Goal: Task Accomplishment & Management: Manage account settings

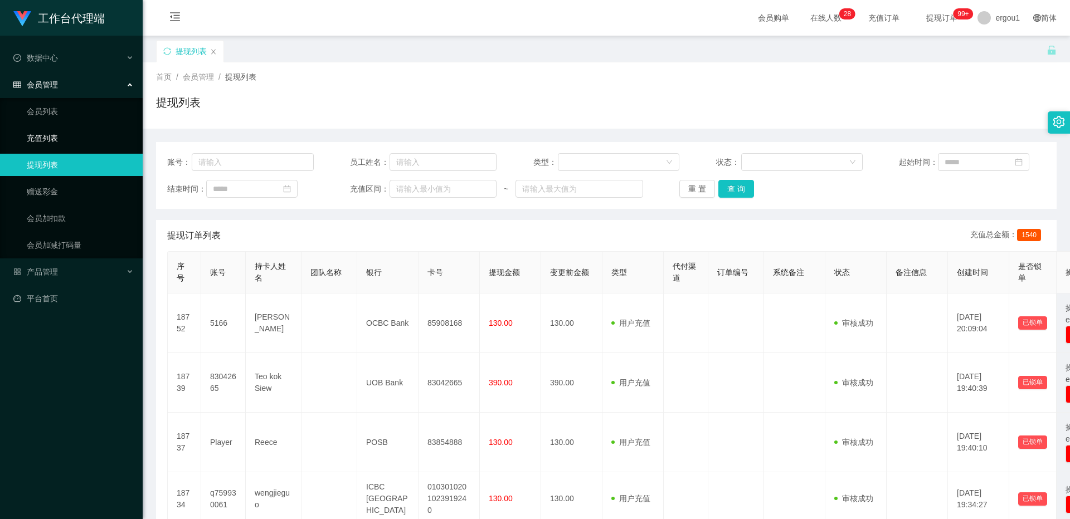
click at [41, 133] on link "充值列表" at bounding box center [80, 138] width 107 height 22
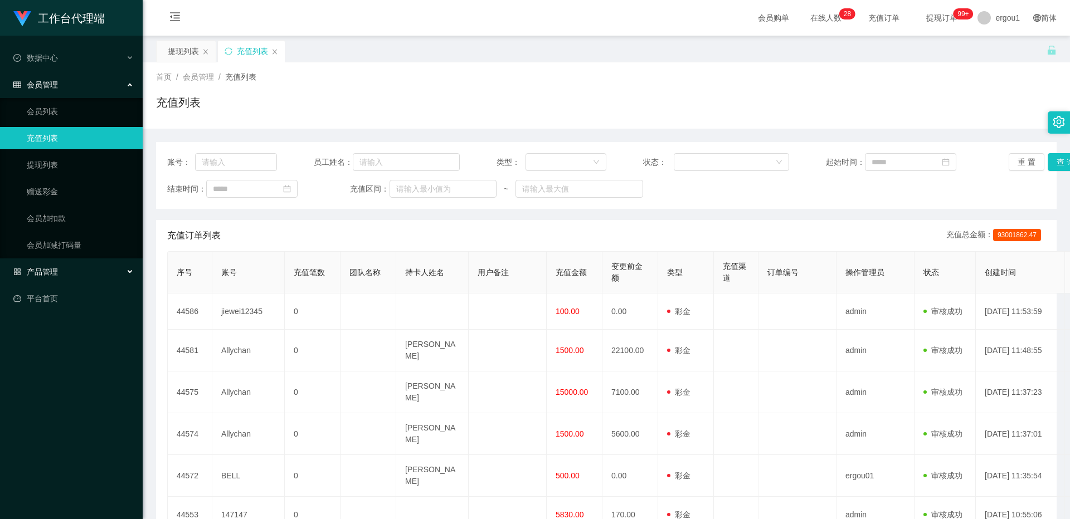
click at [51, 275] on span "产品管理" at bounding box center [35, 271] width 45 height 9
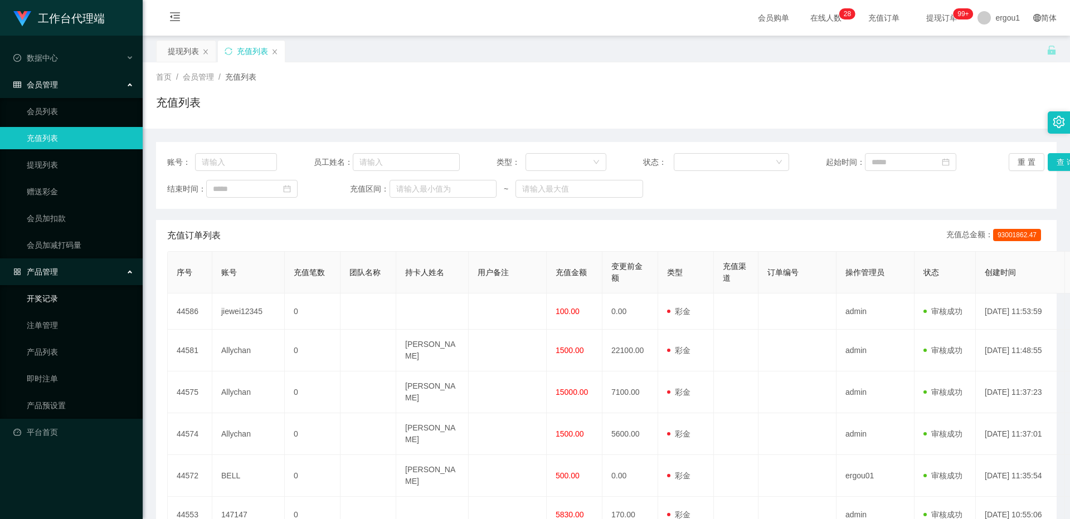
click at [49, 300] on link "开奖记录" at bounding box center [80, 298] width 107 height 22
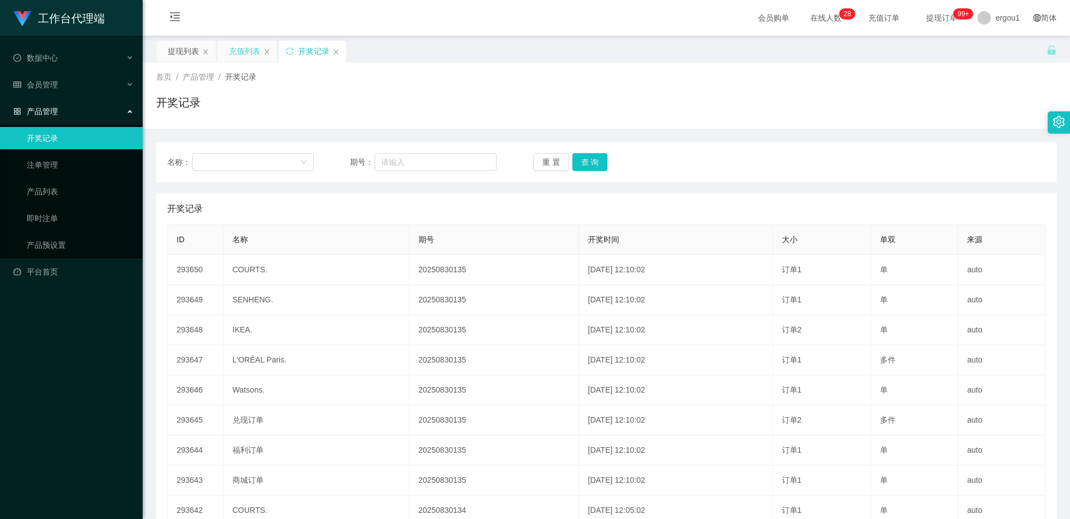
click at [236, 54] on div "充值列表" at bounding box center [244, 51] width 31 height 21
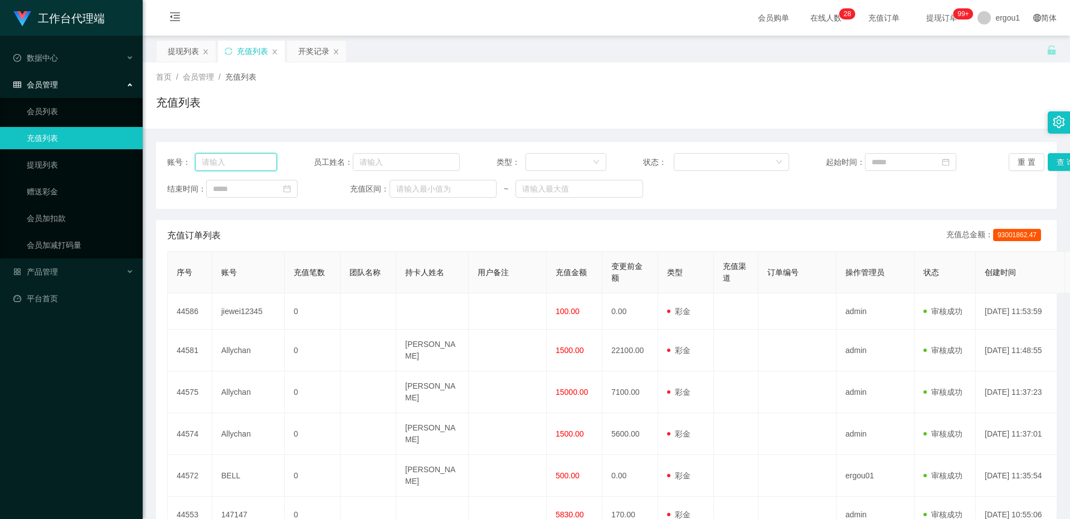
click at [228, 164] on input "text" at bounding box center [236, 162] width 82 height 18
paste input "Lya"
type input "L"
click at [240, 159] on input "text" at bounding box center [236, 162] width 82 height 18
click at [180, 52] on div "提现列表" at bounding box center [183, 51] width 31 height 21
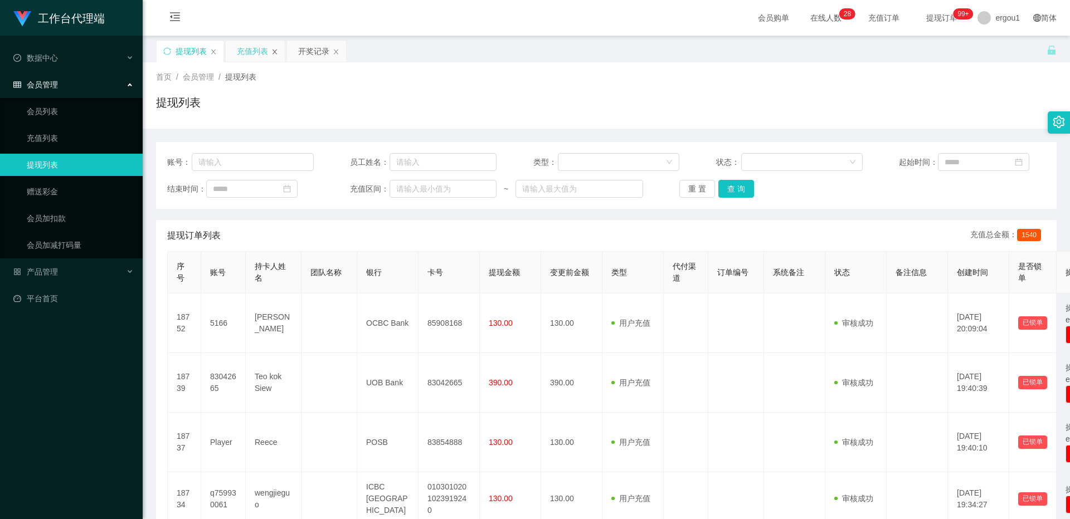
click at [274, 51] on icon "图标: close" at bounding box center [274, 51] width 4 height 5
click at [60, 193] on link "赠送彩金" at bounding box center [80, 191] width 107 height 22
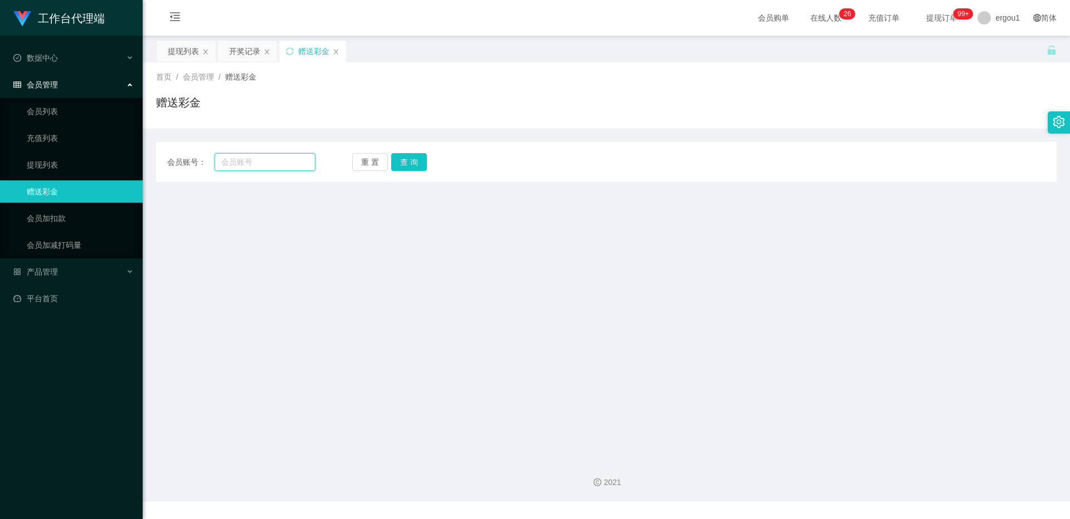
click at [265, 158] on input "text" at bounding box center [264, 162] width 101 height 18
paste input "Lya"
type input "Lya"
click at [398, 159] on button "查 询" at bounding box center [409, 162] width 36 height 18
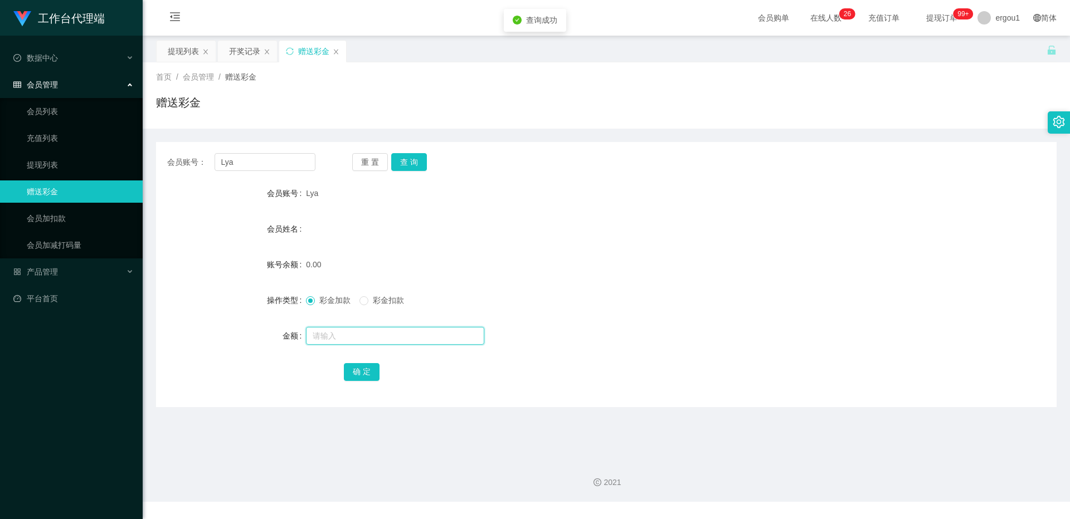
click at [326, 338] on input "text" at bounding box center [395, 336] width 178 height 18
type input "100"
drag, startPoint x: 350, startPoint y: 368, endPoint x: 360, endPoint y: 363, distance: 10.7
click at [352, 369] on button "确 定" at bounding box center [362, 372] width 36 height 18
click at [256, 167] on input "Lya" at bounding box center [264, 162] width 101 height 18
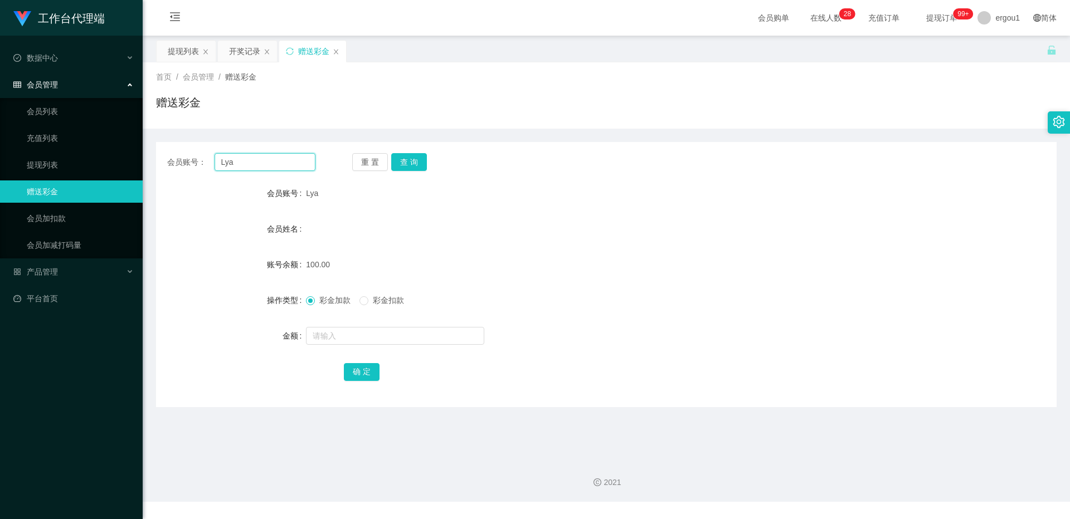
click at [256, 167] on input "Lya" at bounding box center [264, 162] width 101 height 18
type input "c"
click at [264, 158] on input "c" at bounding box center [264, 162] width 101 height 18
click at [272, 167] on input "text" at bounding box center [264, 162] width 101 height 18
paste input "Lya"
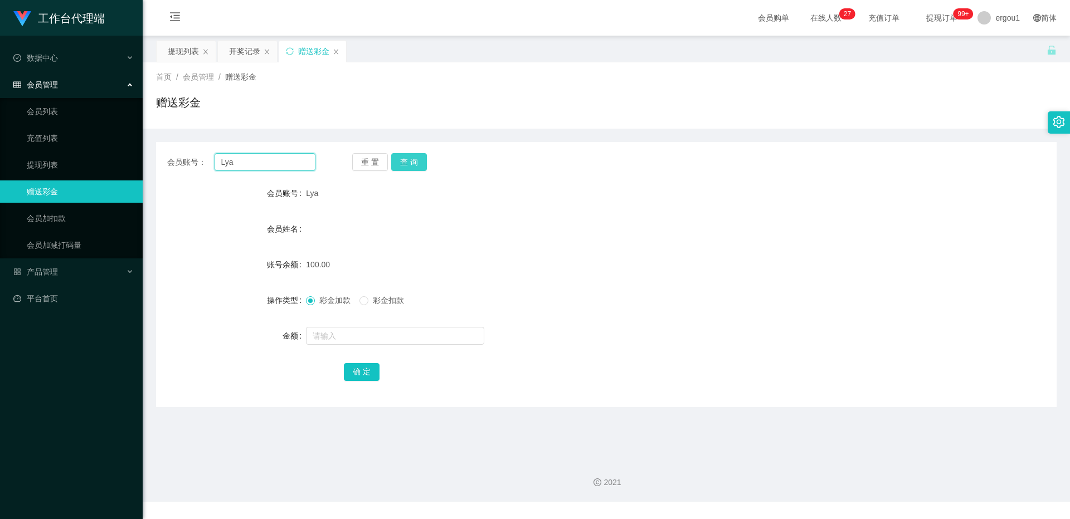
type input "Lya"
click at [410, 160] on button "查 询" at bounding box center [409, 162] width 36 height 18
click at [249, 50] on div "开奖记录" at bounding box center [244, 51] width 31 height 21
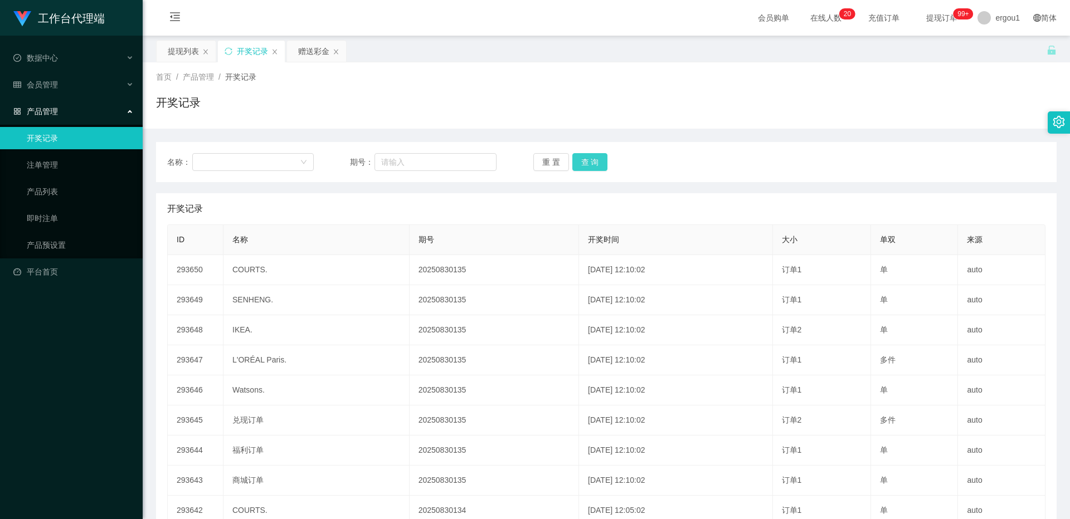
click at [593, 167] on button "查 询" at bounding box center [590, 162] width 36 height 18
click at [192, 55] on div "提现列表" at bounding box center [183, 51] width 31 height 21
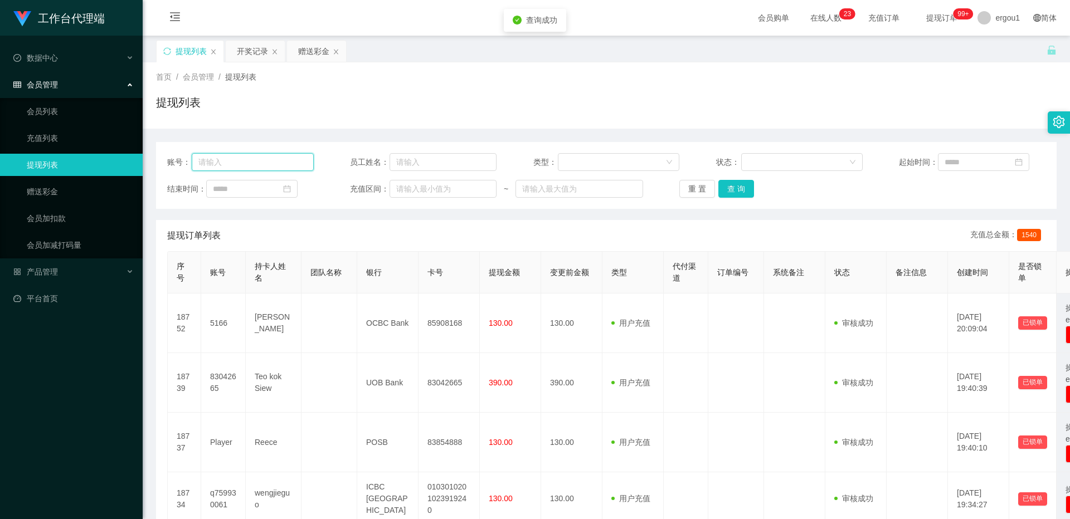
click at [263, 160] on input "text" at bounding box center [253, 162] width 122 height 18
drag, startPoint x: 236, startPoint y: 46, endPoint x: 175, endPoint y: 65, distance: 64.0
click at [175, 65] on div "关闭左侧 关闭右侧 关闭其它 刷新页面 提现列表 开奖记录 赠送彩金 首页 / 会员管理 / 提现列表 / 提现列表 账号： 员工姓名： 类型： 状态： 起始…" at bounding box center [606, 468] width 900 height 856
click at [209, 53] on div "提现列表" at bounding box center [190, 51] width 67 height 21
click at [212, 52] on icon "图标: close" at bounding box center [213, 51] width 7 height 7
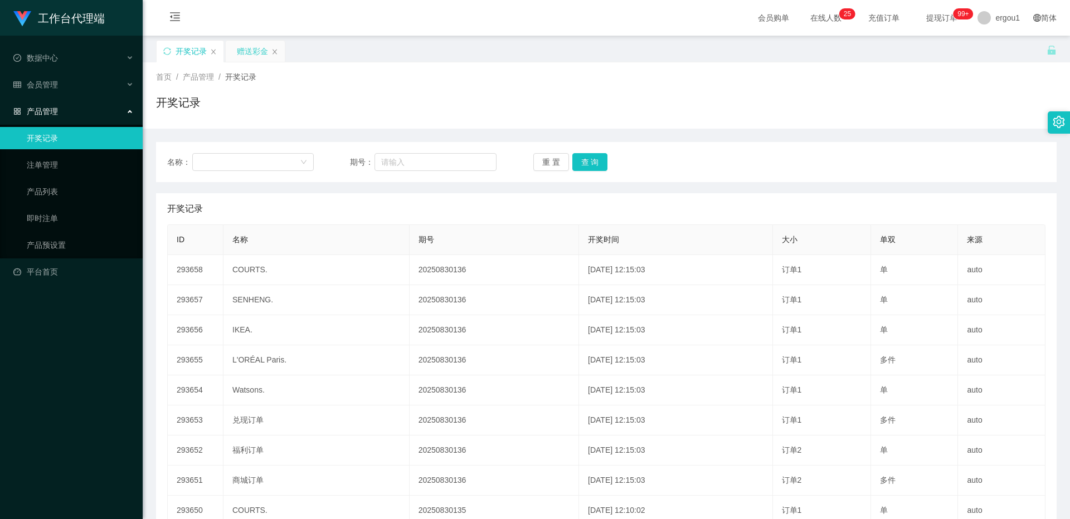
click at [246, 49] on div "赠送彩金" at bounding box center [252, 51] width 31 height 21
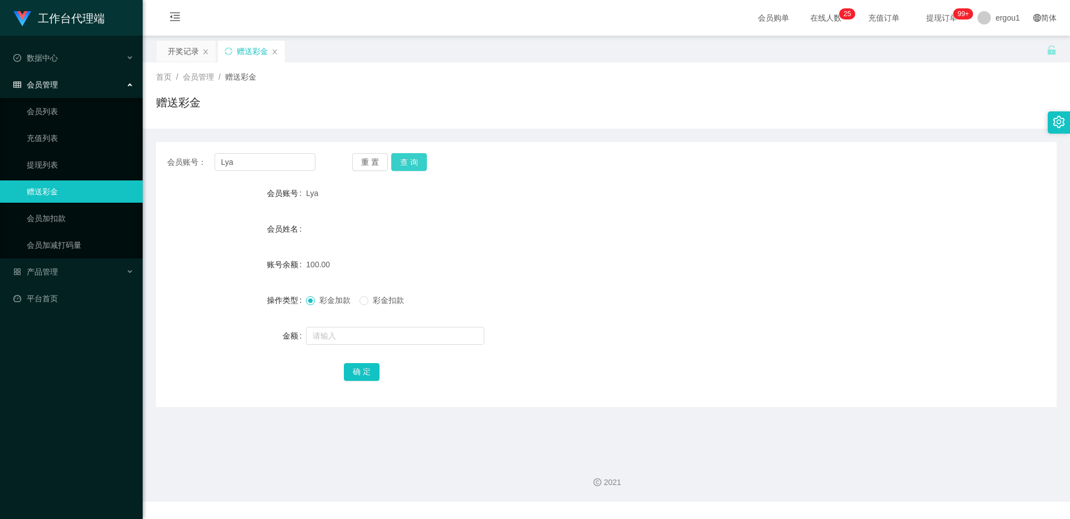
click at [413, 165] on button "查 询" at bounding box center [409, 162] width 36 height 18
click at [403, 167] on button "查 询" at bounding box center [409, 162] width 36 height 18
click at [411, 169] on button "查 询" at bounding box center [409, 162] width 36 height 18
click at [420, 163] on button "查 询" at bounding box center [409, 162] width 36 height 18
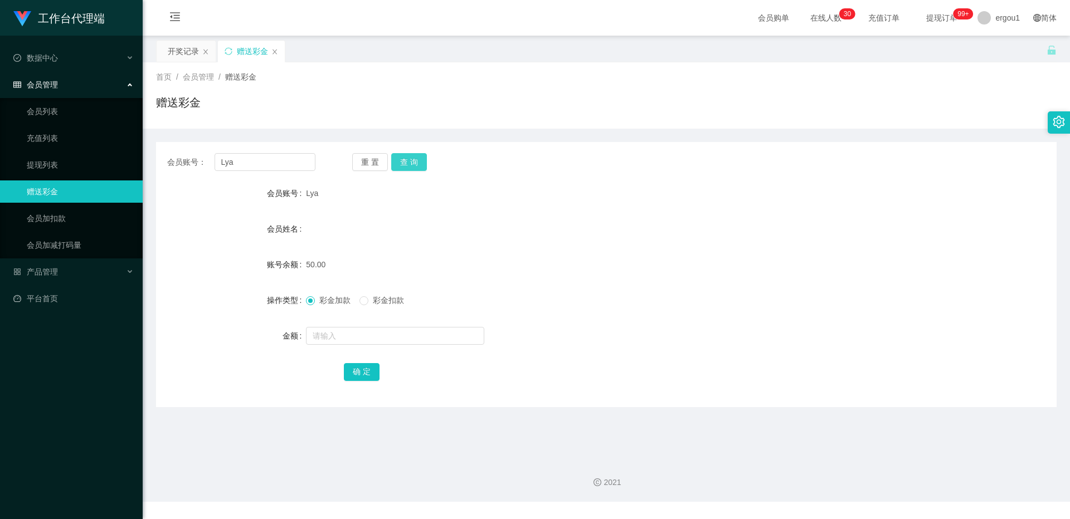
drag, startPoint x: 422, startPoint y: 150, endPoint x: 419, endPoint y: 156, distance: 6.2
click at [422, 150] on div "会员账号： Lya 重 置 查 询 会员账号 Lya 会员姓名 账号余额 50.00 操作类型 彩金加款 彩金扣款 金额 确 定" at bounding box center [606, 274] width 900 height 265
click at [414, 160] on button "查 询" at bounding box center [409, 162] width 36 height 18
click at [417, 158] on button "查 询" at bounding box center [409, 162] width 36 height 18
drag, startPoint x: 233, startPoint y: 161, endPoint x: 158, endPoint y: 148, distance: 76.3
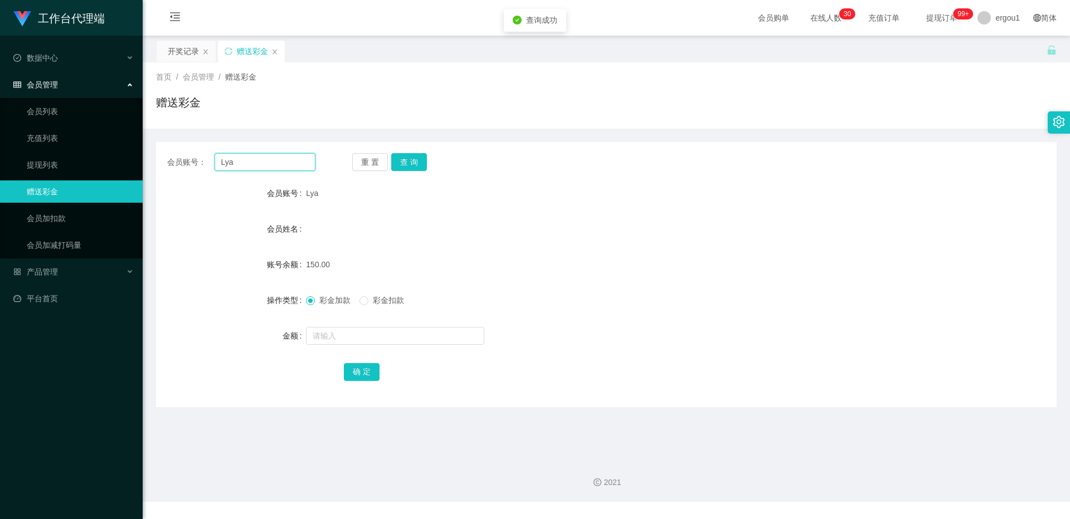
click at [158, 148] on div "会员账号： Lya 重 置 查 询 会员账号 Lya 会员姓名 账号余额 150.00 操作类型 彩金加款 彩金扣款 金额 确 定" at bounding box center [606, 274] width 900 height 265
drag, startPoint x: 69, startPoint y: 164, endPoint x: 77, endPoint y: 164, distance: 8.4
click at [69, 164] on link "提现列表" at bounding box center [80, 165] width 107 height 22
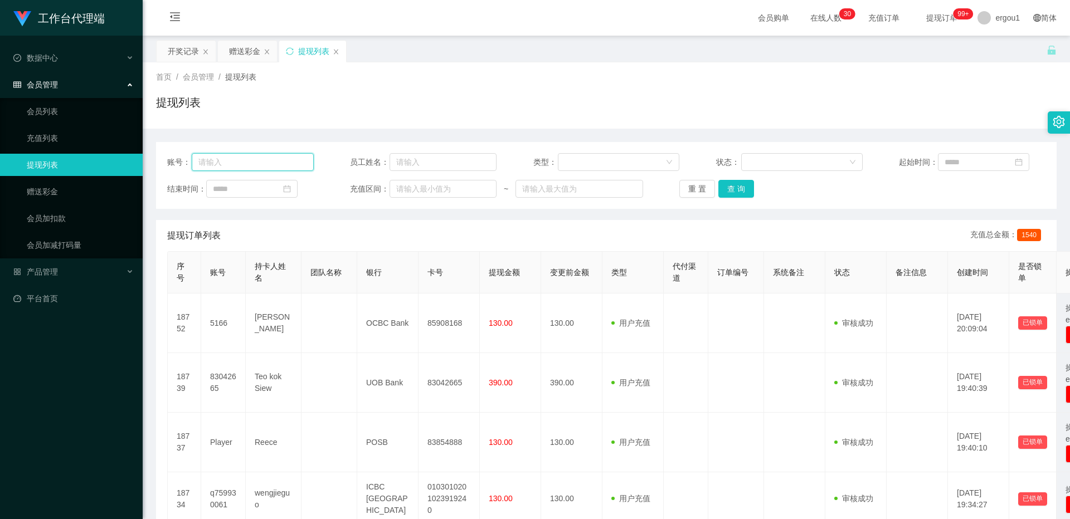
click at [270, 165] on input "text" at bounding box center [253, 162] width 122 height 18
paste input "Lya"
type input "Lya"
click at [738, 189] on button "查 询" at bounding box center [736, 189] width 36 height 18
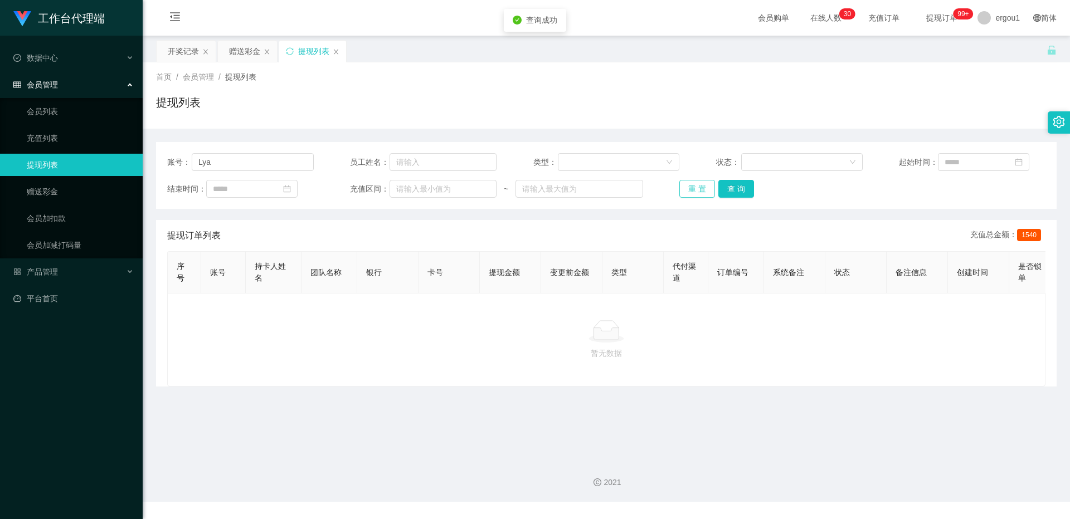
click at [695, 187] on button "重 置" at bounding box center [697, 189] width 36 height 18
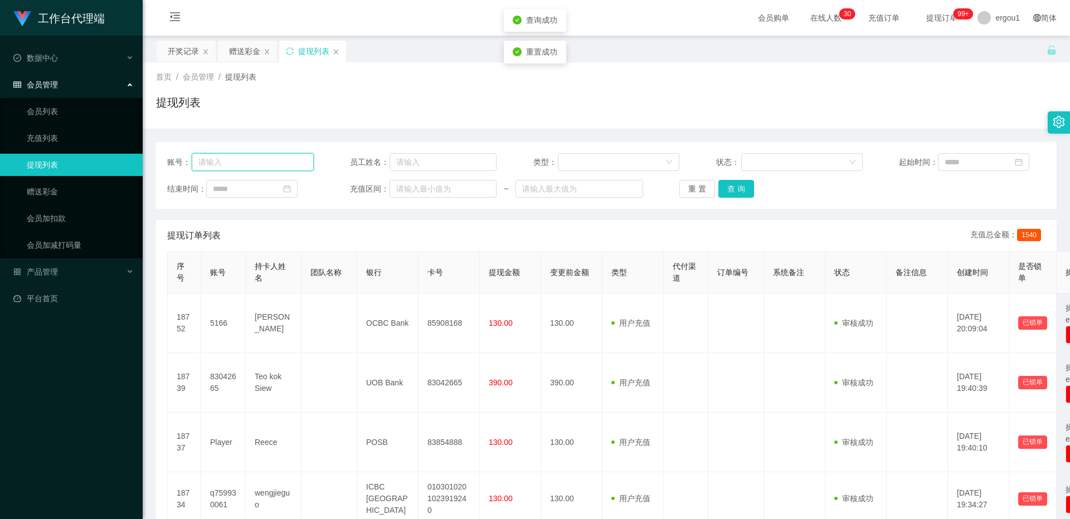
click at [269, 167] on input "text" at bounding box center [253, 162] width 122 height 18
paste input "Lya"
type input "Lya"
click at [736, 188] on button "查 询" at bounding box center [736, 189] width 36 height 18
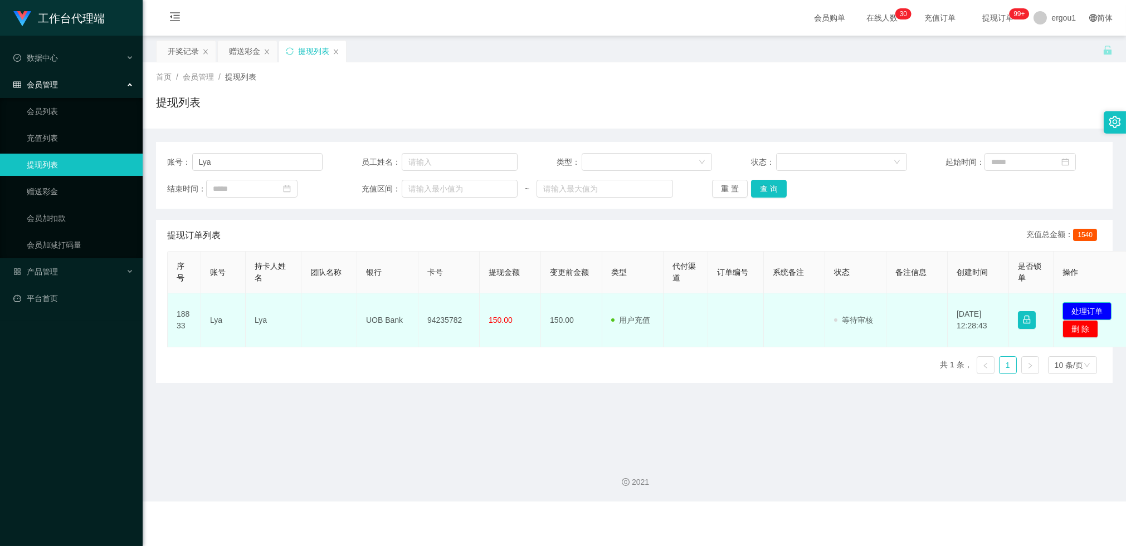
click at [1067, 306] on button "处理订单" at bounding box center [1086, 311] width 49 height 18
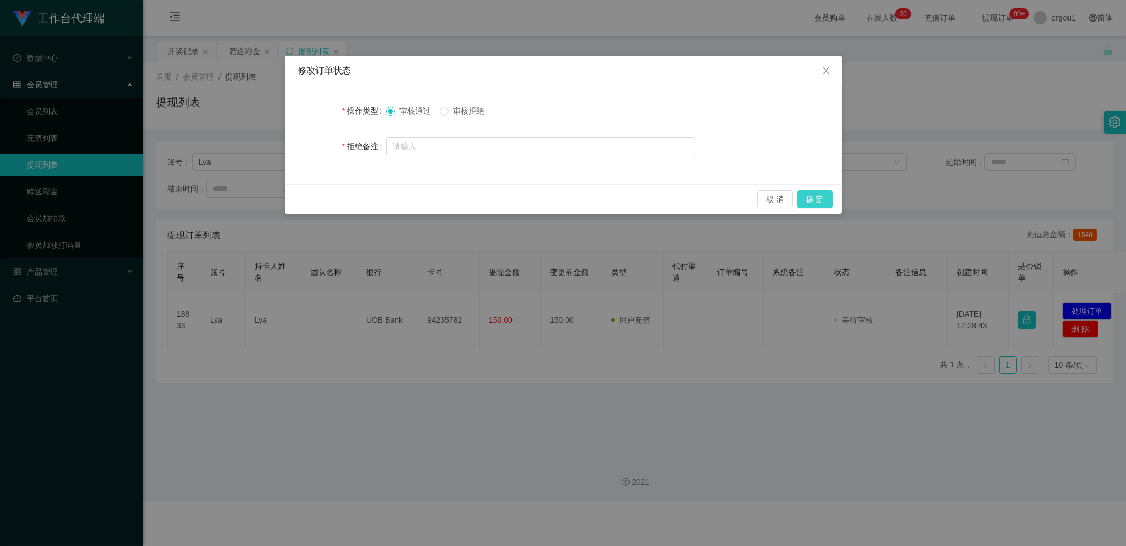
click at [821, 202] on button "确 定" at bounding box center [815, 200] width 36 height 18
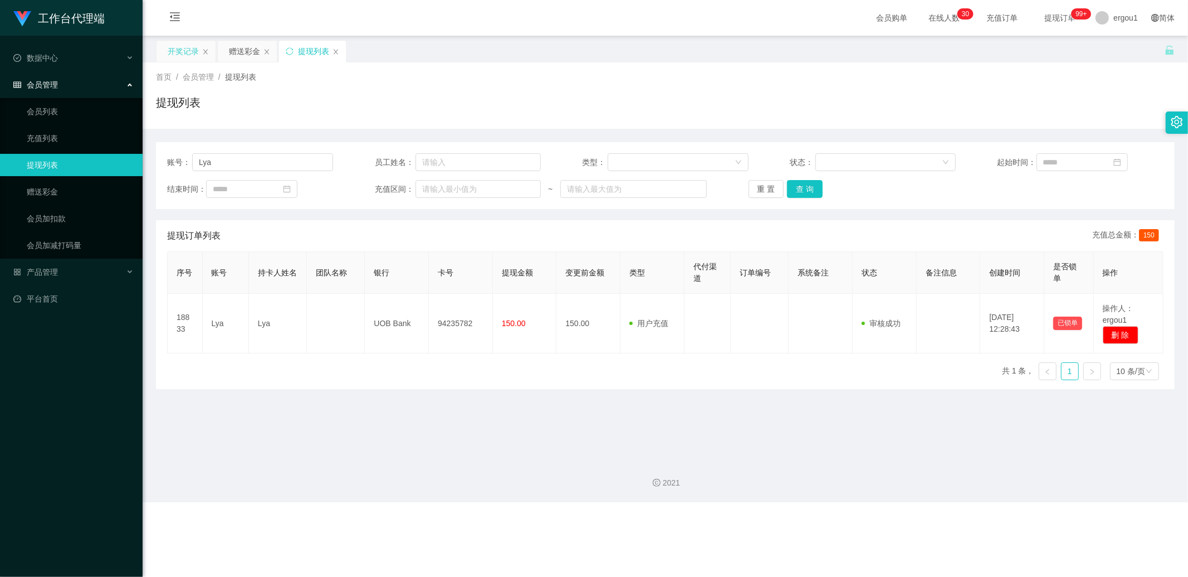
click at [186, 50] on div "开奖记录" at bounding box center [183, 51] width 31 height 21
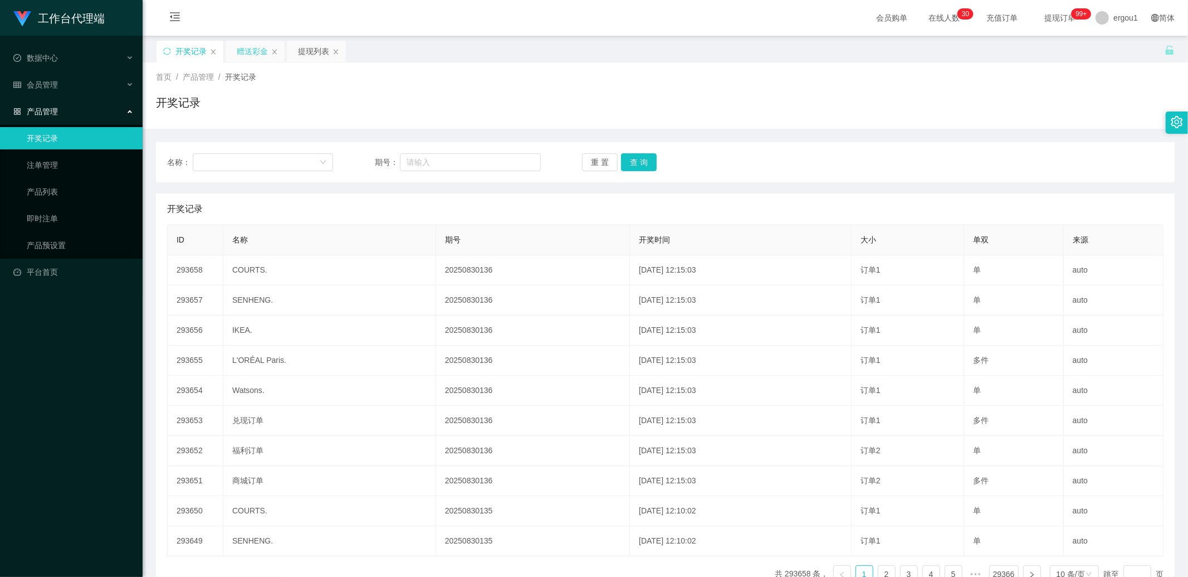
click at [253, 53] on div "赠送彩金" at bounding box center [252, 51] width 31 height 21
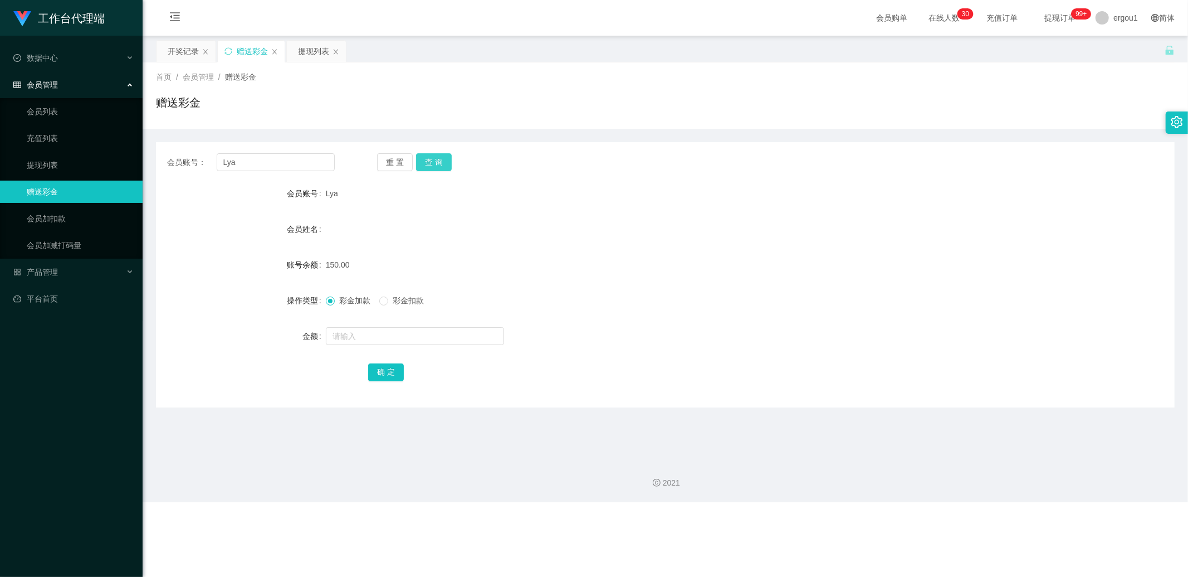
click at [438, 159] on button "查 询" at bounding box center [434, 162] width 36 height 18
